Goal: Task Accomplishment & Management: Complete application form

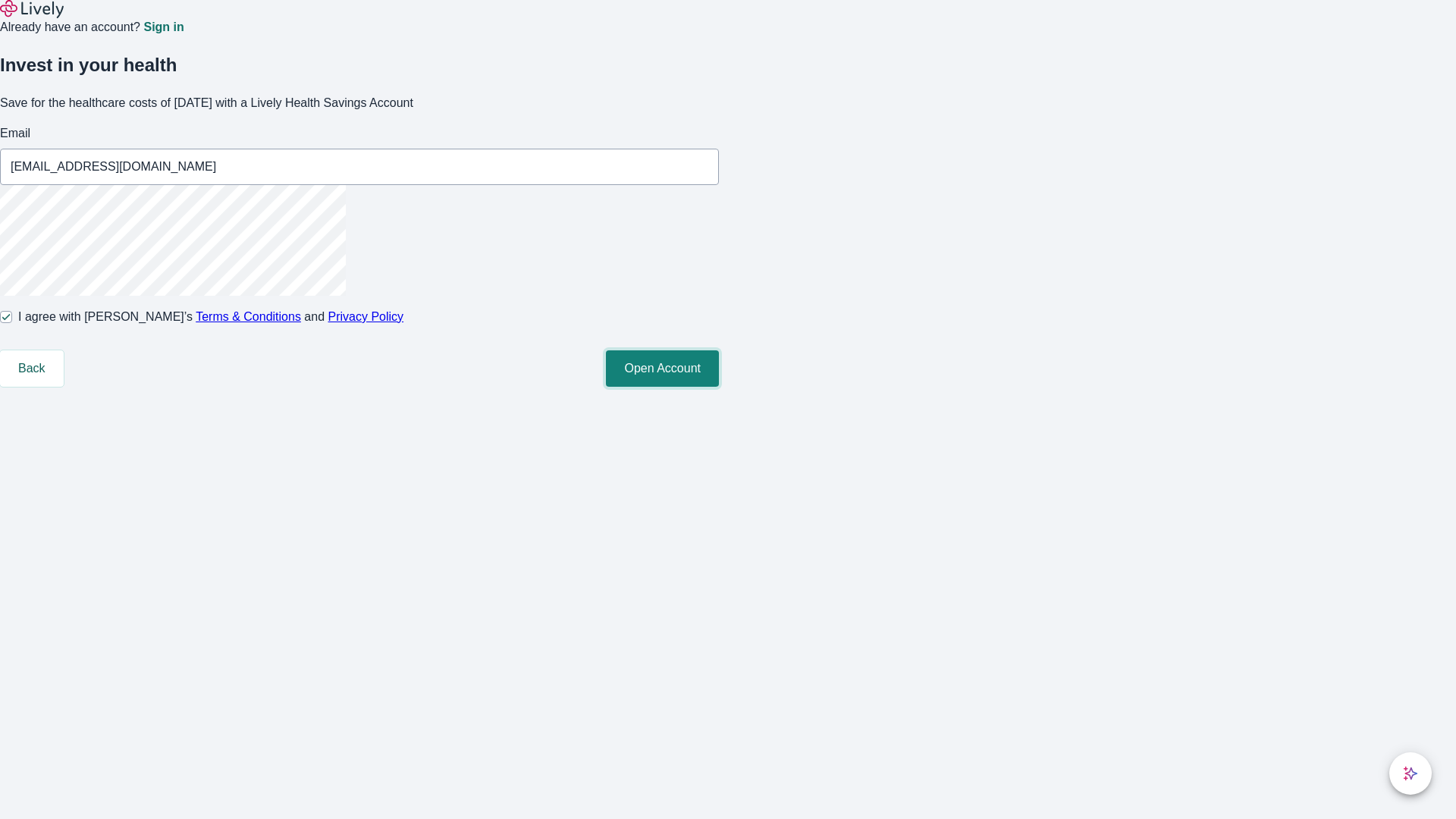
click at [719, 387] on button "Open Account" at bounding box center [662, 369] width 113 height 37
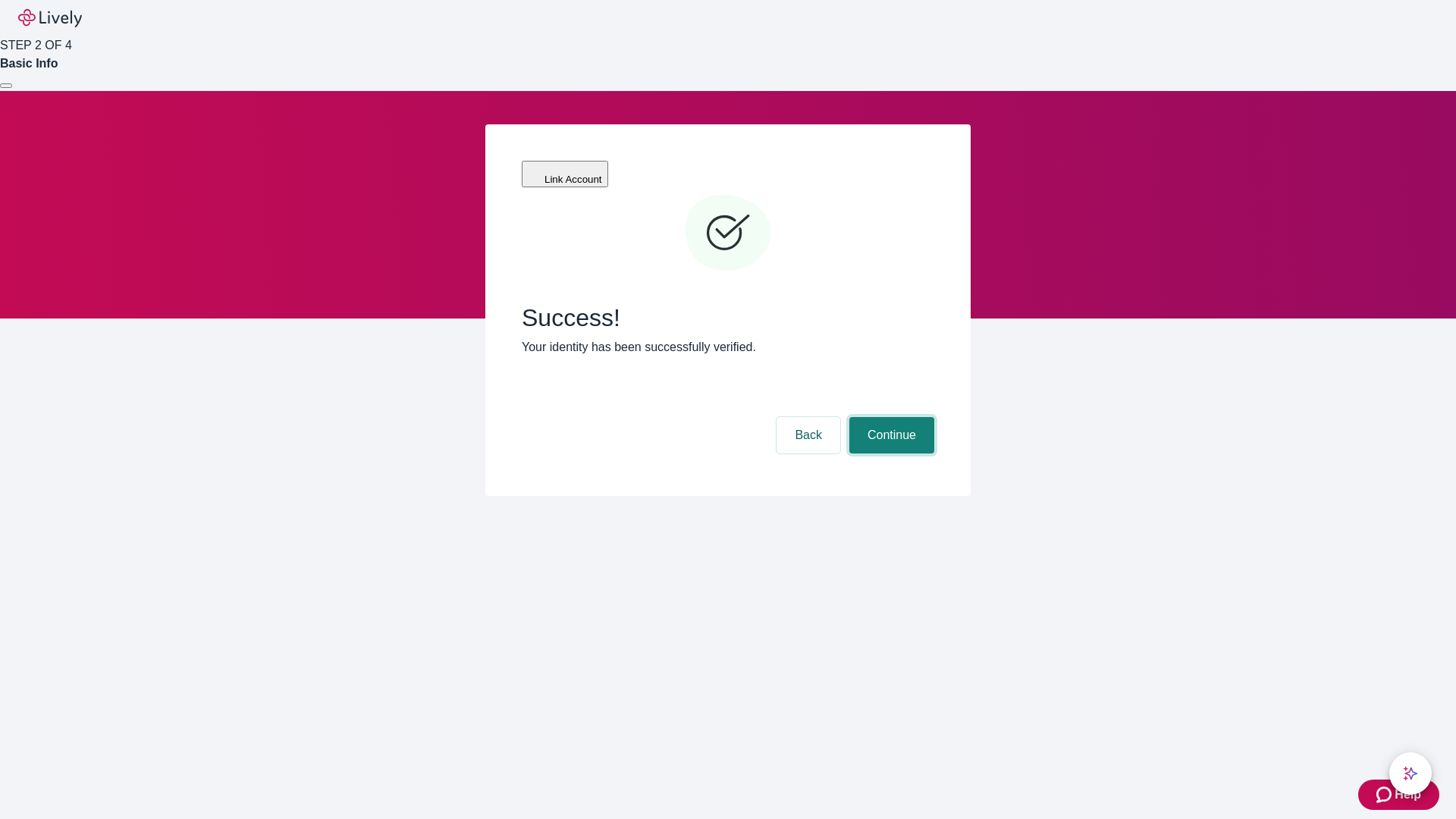
click at [890, 417] on button "Continue" at bounding box center [892, 435] width 85 height 37
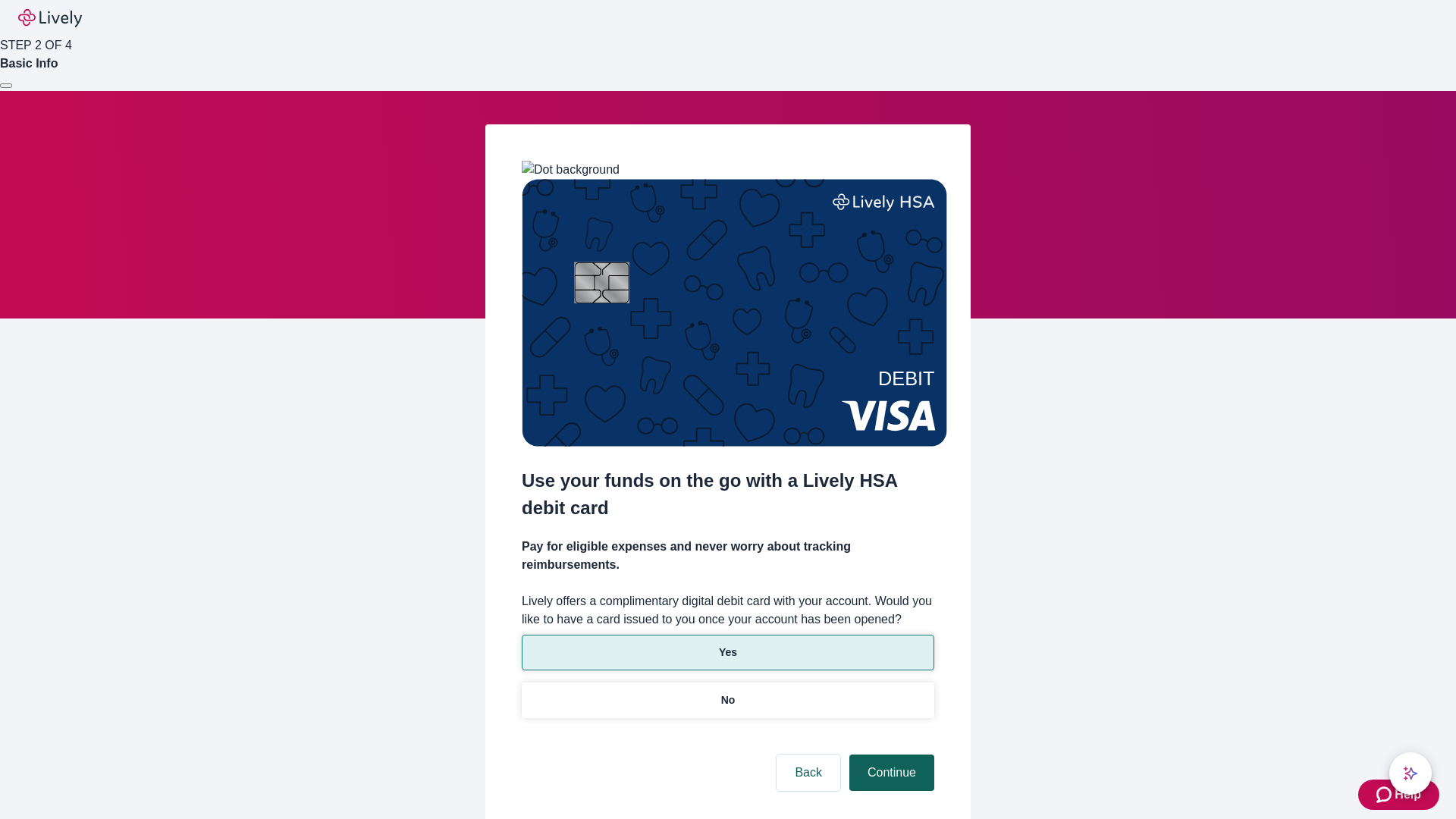
click at [728, 645] on p "Yes" at bounding box center [728, 653] width 18 height 16
click at [890, 755] on button "Continue" at bounding box center [892, 773] width 85 height 37
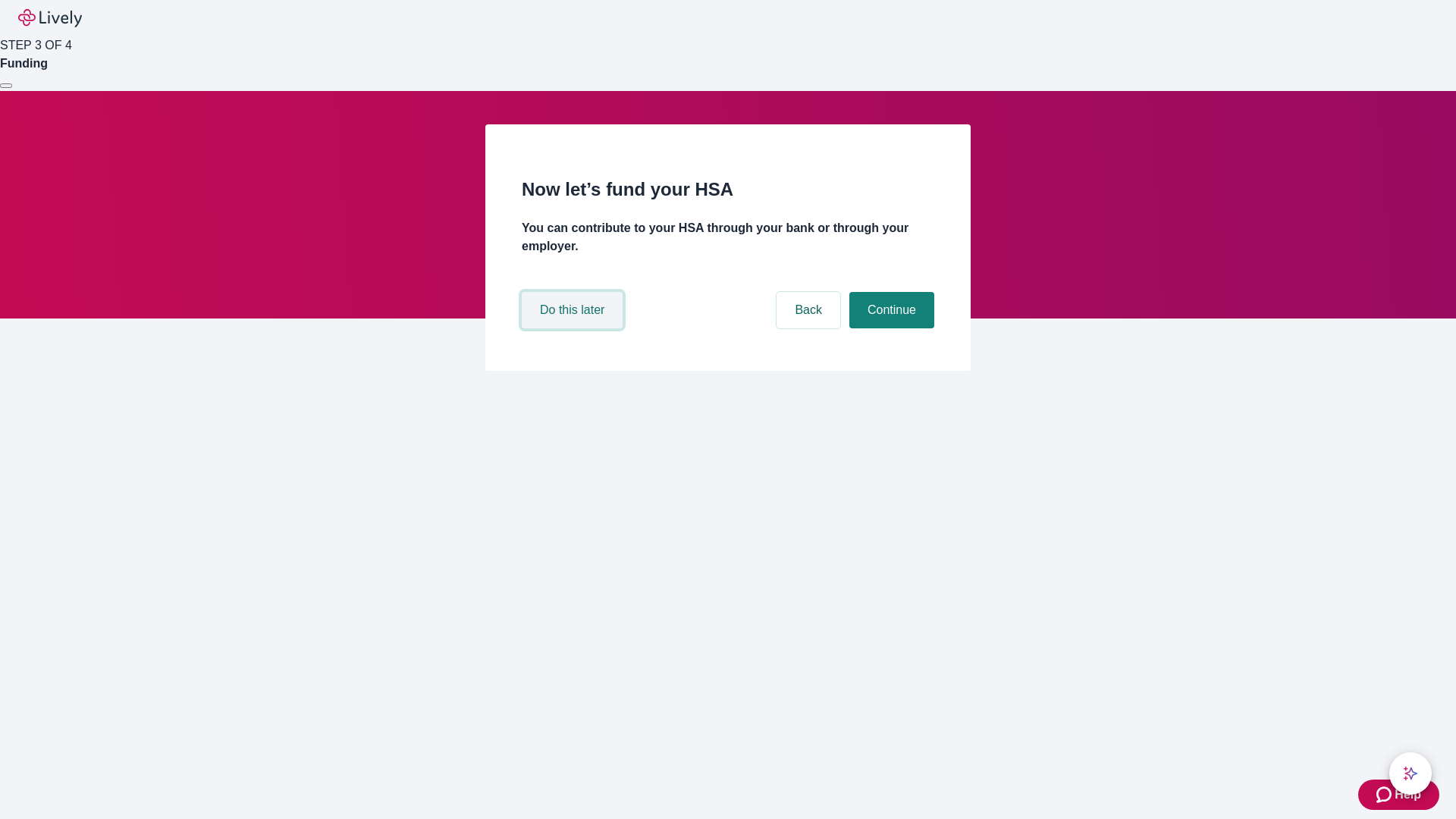
click at [574, 328] on button "Do this later" at bounding box center [572, 311] width 101 height 37
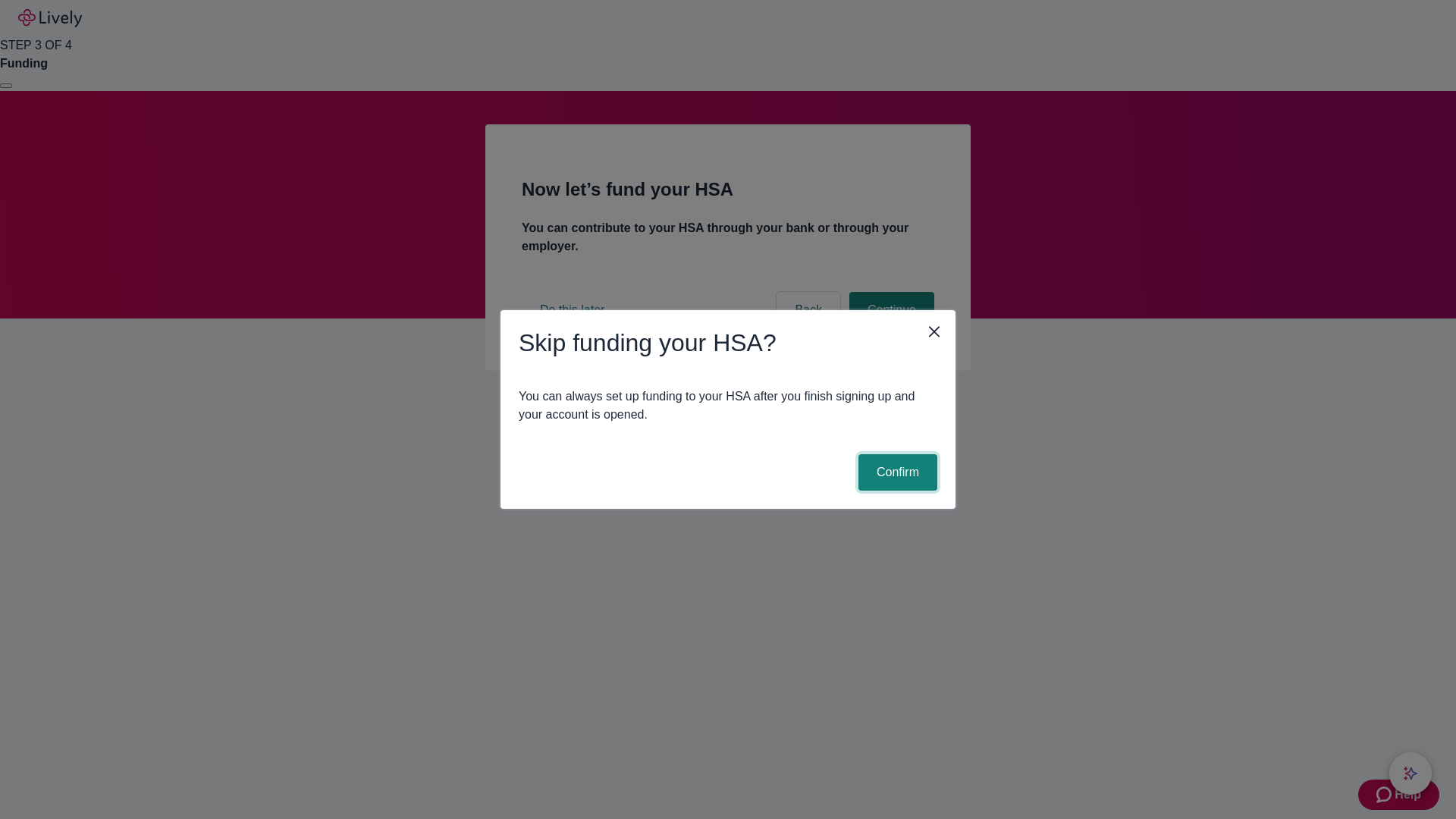
click at [895, 473] on button "Confirm" at bounding box center [898, 473] width 79 height 37
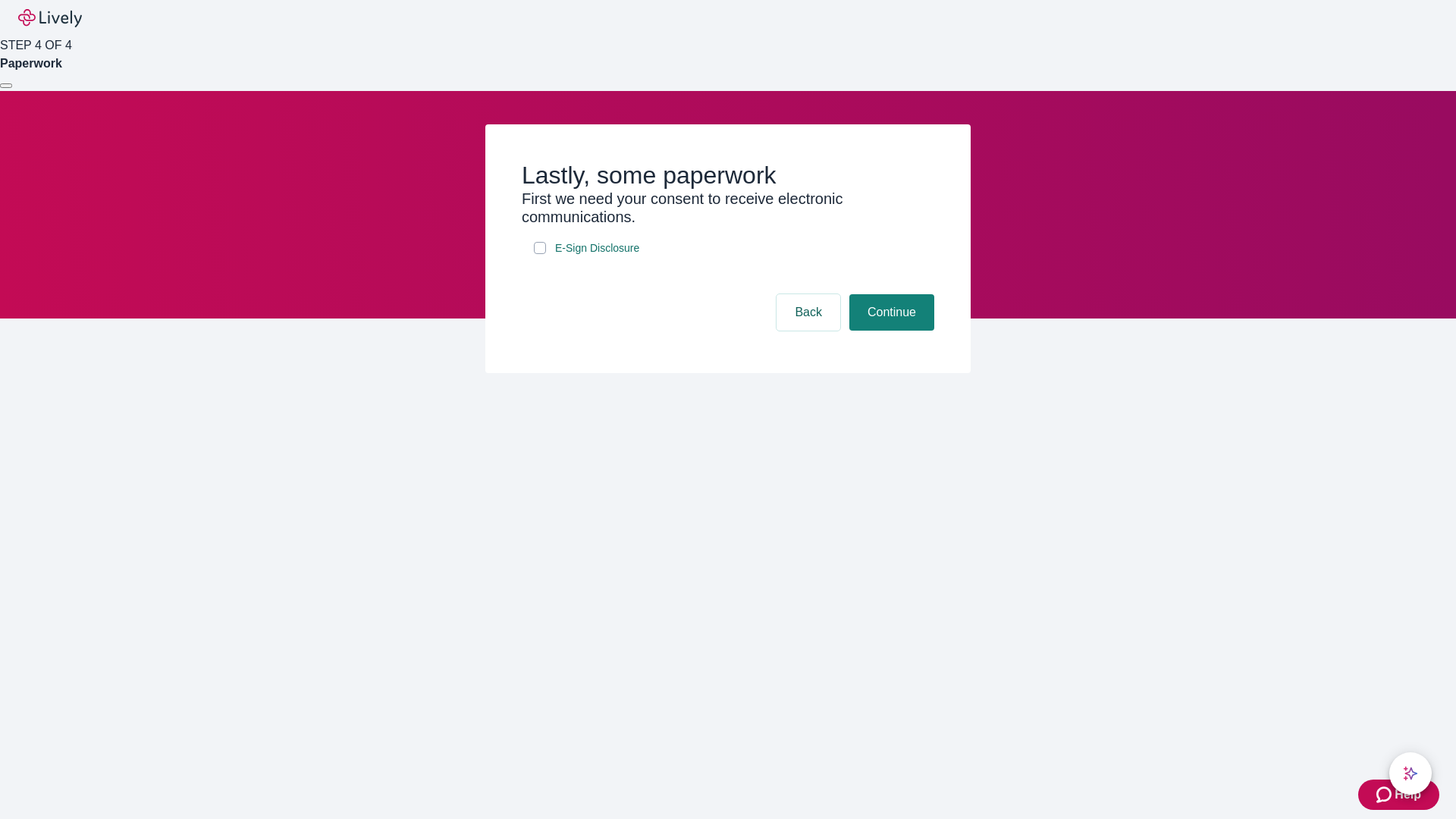
click at [540, 254] on input "E-Sign Disclosure" at bounding box center [540, 248] width 13 height 13
checkbox input "true"
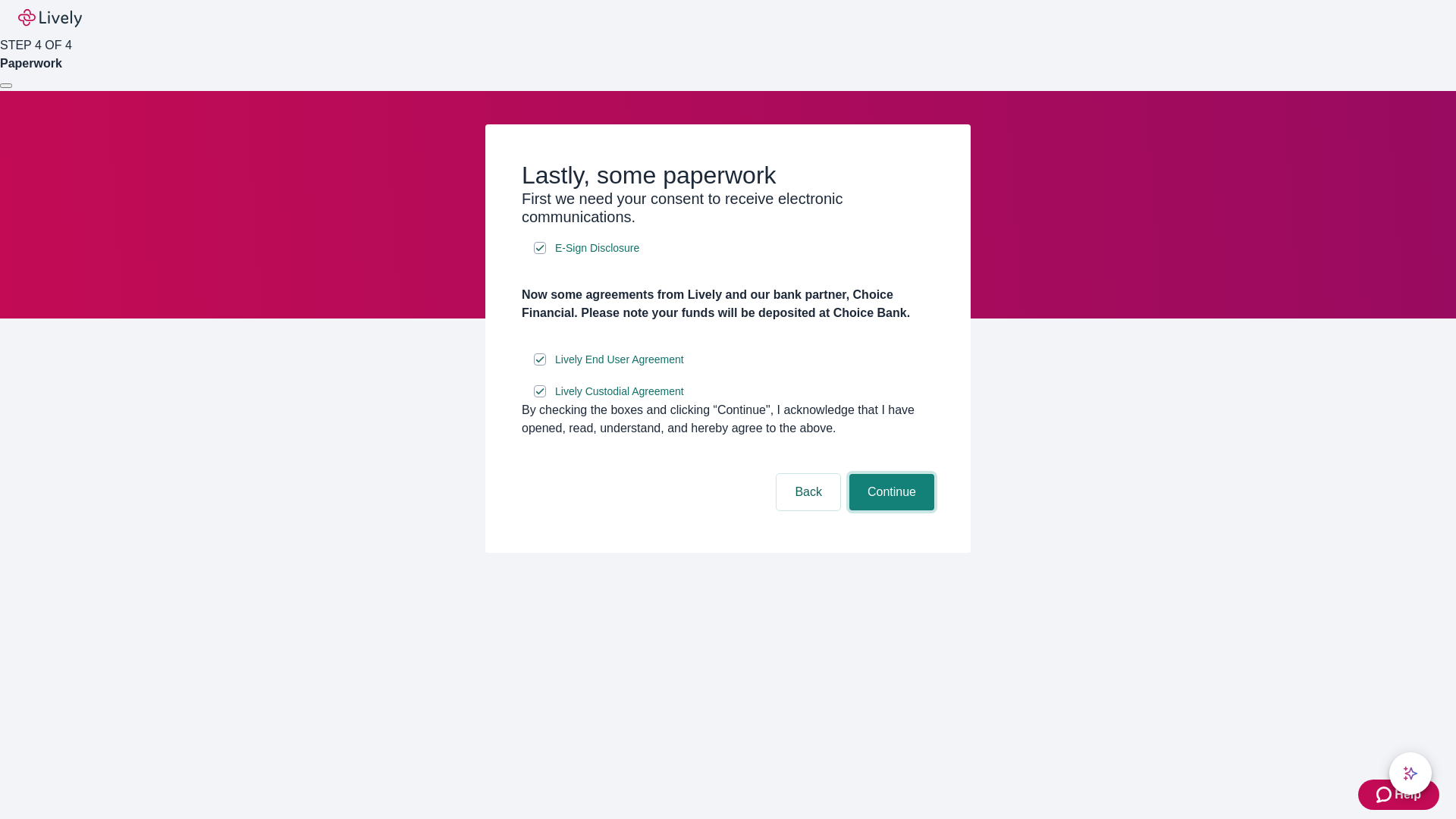
click at [890, 511] on button "Continue" at bounding box center [892, 492] width 85 height 37
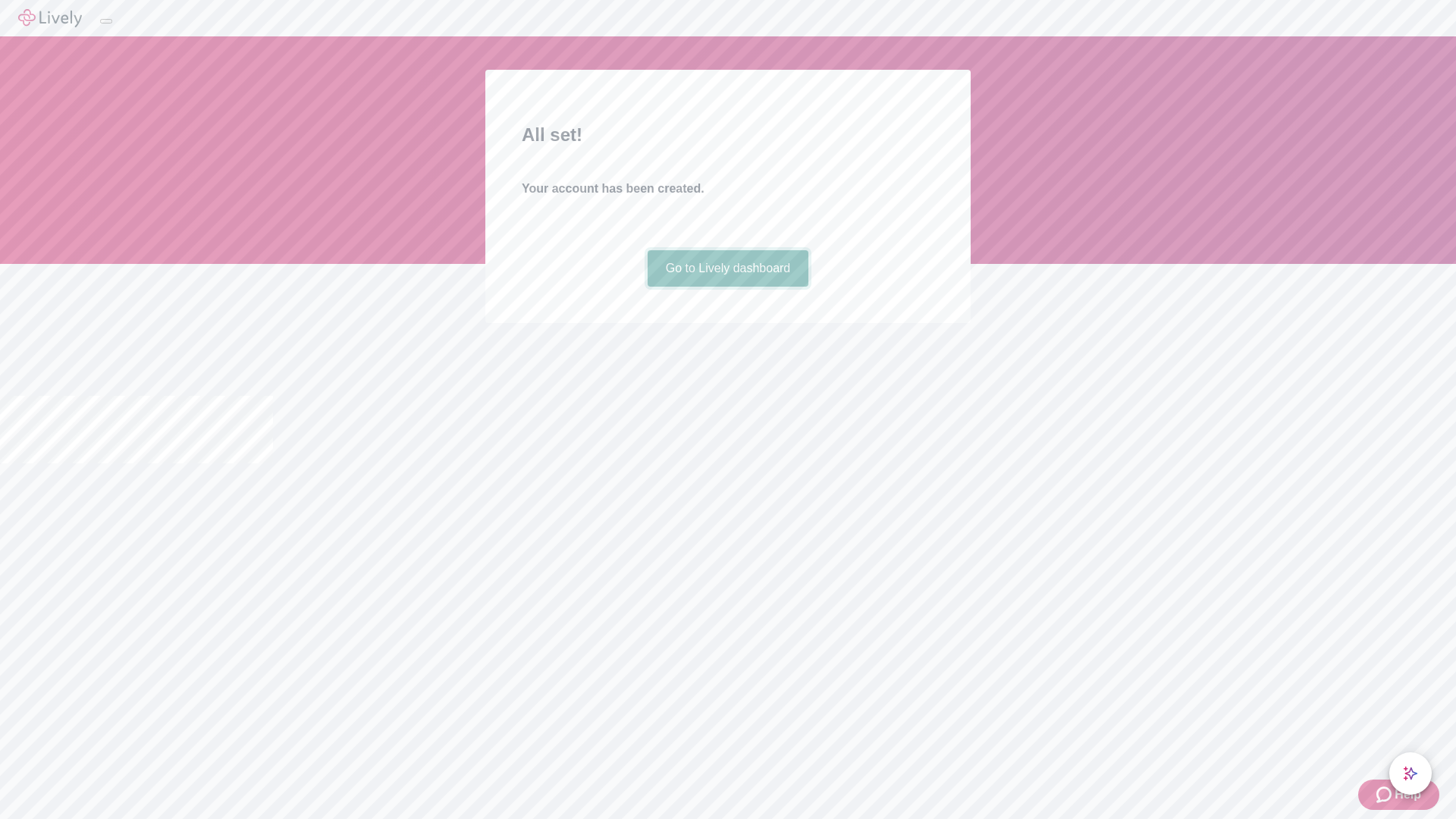
click at [728, 287] on link "Go to Lively dashboard" at bounding box center [728, 269] width 161 height 37
